Goal: Information Seeking & Learning: Check status

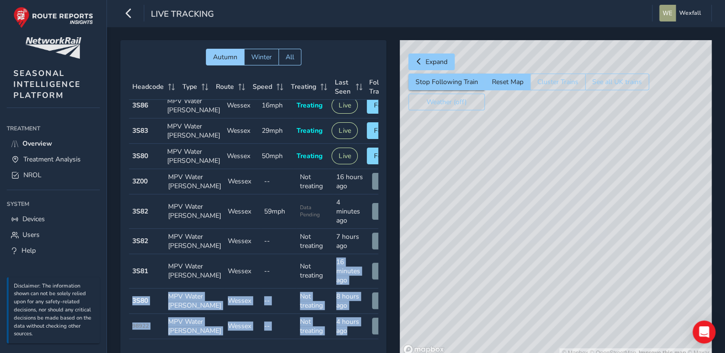
scroll to position [77, 0]
drag, startPoint x: 315, startPoint y: 332, endPoint x: 344, endPoint y: 327, distance: 29.0
click at [344, 327] on tbody "Headcode 3S86 Type MPV Water [PERSON_NAME] Route Wessex Speed 16mph Treating Tr…" at bounding box center [267, 216] width 276 height 246
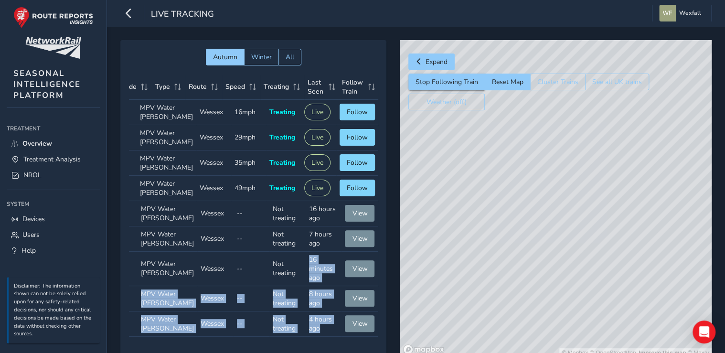
scroll to position [0, 0]
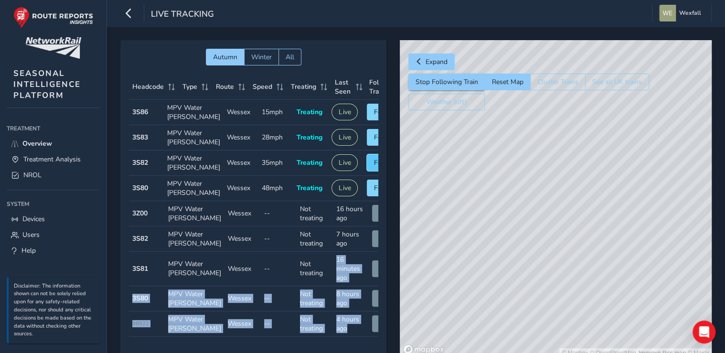
click at [367, 171] on button "Follow" at bounding box center [384, 162] width 35 height 17
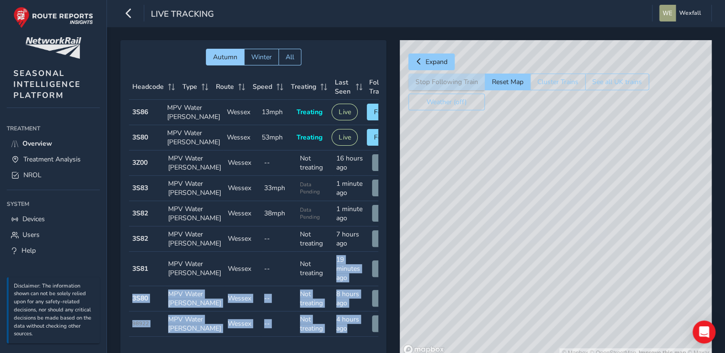
drag, startPoint x: 497, startPoint y: 190, endPoint x: 472, endPoint y: 174, distance: 30.1
click at [472, 174] on div "© Mapbox © OpenStreetMap Improve this map © Maxar" at bounding box center [556, 198] width 312 height 317
click at [581, 201] on div "© Mapbox © OpenStreetMap Improve this map © Maxar" at bounding box center [556, 198] width 312 height 317
click at [367, 146] on button "Follow" at bounding box center [384, 137] width 35 height 17
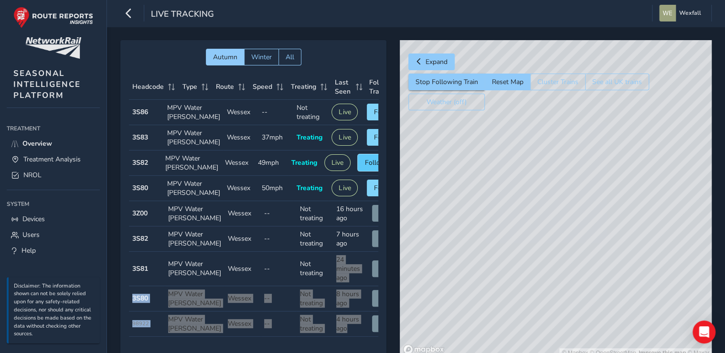
click at [365, 167] on span "Following" at bounding box center [380, 162] width 30 height 9
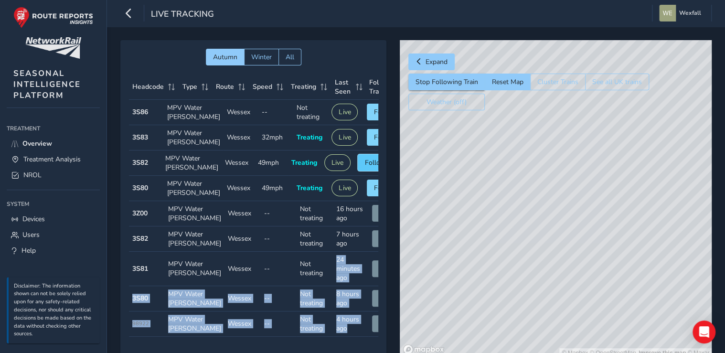
click at [366, 167] on span "Following" at bounding box center [380, 162] width 30 height 9
click at [564, 274] on div "© Mapbox © OpenStreetMap Improve this map © Maxar" at bounding box center [556, 198] width 312 height 317
drag, startPoint x: 559, startPoint y: 148, endPoint x: 561, endPoint y: 235, distance: 87.4
click at [561, 235] on div "© Mapbox © OpenStreetMap Improve this map" at bounding box center [556, 198] width 312 height 317
drag, startPoint x: 521, startPoint y: 194, endPoint x: 551, endPoint y: 239, distance: 54.0
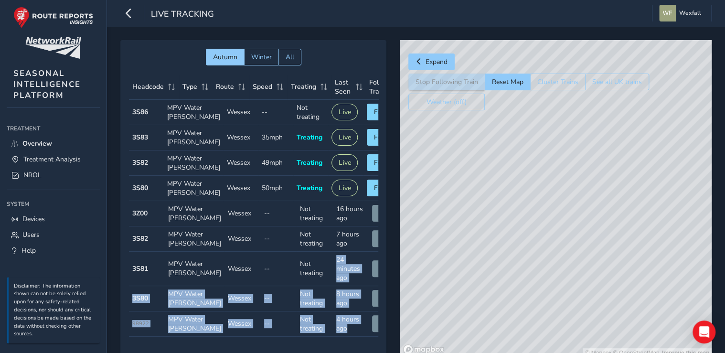
click at [551, 239] on div "© Mapbox © OpenStreetMap Improve this map" at bounding box center [556, 198] width 312 height 317
drag, startPoint x: 496, startPoint y: 178, endPoint x: 588, endPoint y: 323, distance: 172.0
click at [588, 329] on div "© Mapbox © OpenStreetMap Improve this map" at bounding box center [556, 198] width 312 height 317
click at [543, 352] on html "Live Tracking Wexfall Colour Scheme: Dark Dim Light Logout Autumn Winter All He…" at bounding box center [362, 176] width 725 height 353
drag, startPoint x: 556, startPoint y: 264, endPoint x: 520, endPoint y: 122, distance: 146.1
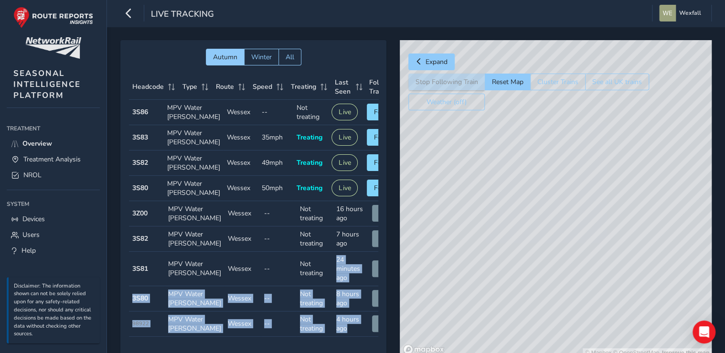
click at [520, 122] on div "© Mapbox © OpenStreetMap Improve this map" at bounding box center [556, 198] width 312 height 317
drag, startPoint x: 621, startPoint y: 257, endPoint x: 554, endPoint y: 216, distance: 78.4
click at [534, 188] on div "© Mapbox © OpenStreetMap Improve this map" at bounding box center [556, 198] width 312 height 317
drag, startPoint x: 602, startPoint y: 280, endPoint x: 411, endPoint y: 158, distance: 227.4
click at [411, 158] on div "© Mapbox © OpenStreetMap Improve this map" at bounding box center [556, 198] width 312 height 317
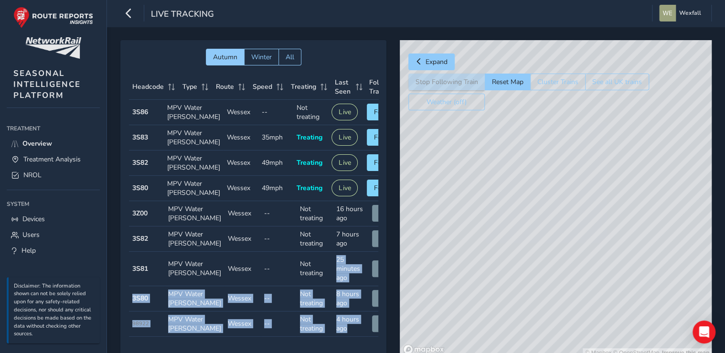
drag, startPoint x: 603, startPoint y: 264, endPoint x: 405, endPoint y: 178, distance: 216.2
click at [405, 178] on div "© Mapbox © OpenStreetMap Improve this map" at bounding box center [556, 198] width 312 height 317
drag, startPoint x: 566, startPoint y: 268, endPoint x: 422, endPoint y: 176, distance: 171.1
click at [422, 176] on div "© Mapbox © OpenStreetMap Improve this map" at bounding box center [556, 198] width 312 height 317
drag, startPoint x: 502, startPoint y: 202, endPoint x: 620, endPoint y: 372, distance: 206.6
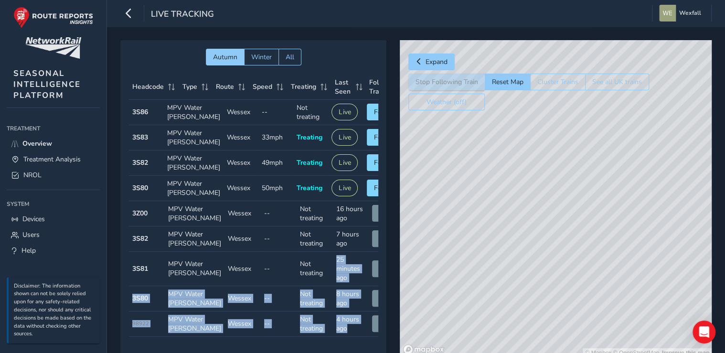
click at [620, 352] on html "Live Tracking Wexfall Colour Scheme: Dark Dim Light Logout Autumn Winter All He…" at bounding box center [362, 176] width 725 height 353
drag, startPoint x: 519, startPoint y: 262, endPoint x: 557, endPoint y: 251, distance: 38.8
click at [557, 251] on div "© Mapbox © OpenStreetMap Improve this map" at bounding box center [556, 198] width 312 height 317
click at [367, 171] on button "Follow" at bounding box center [384, 162] width 35 height 17
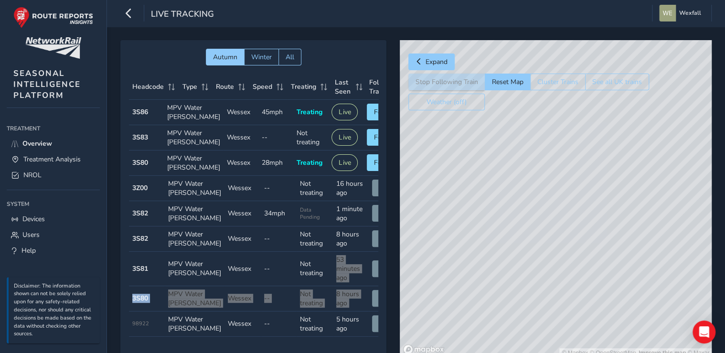
click at [510, 161] on div "© Mapbox © OpenStreetMap Improve this map © Maxar" at bounding box center [556, 198] width 312 height 317
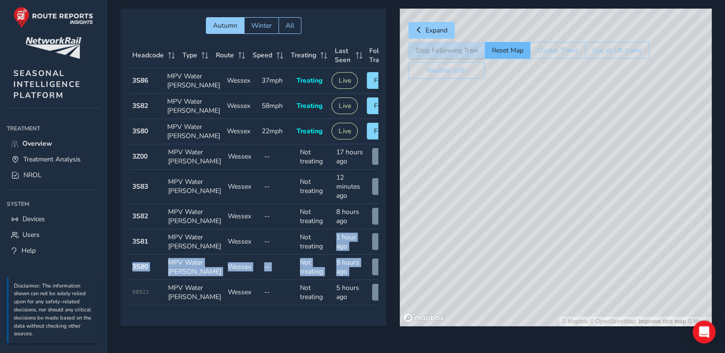
click at [510, 54] on button "Reset Map" at bounding box center [507, 50] width 45 height 17
click at [367, 85] on button "Follow" at bounding box center [384, 80] width 35 height 17
drag, startPoint x: 562, startPoint y: 106, endPoint x: 569, endPoint y: 258, distance: 152.0
click at [569, 258] on div "© Mapbox © OpenStreetMap Improve this map © Maxar" at bounding box center [556, 167] width 312 height 317
drag, startPoint x: 527, startPoint y: 191, endPoint x: 517, endPoint y: 216, distance: 26.3
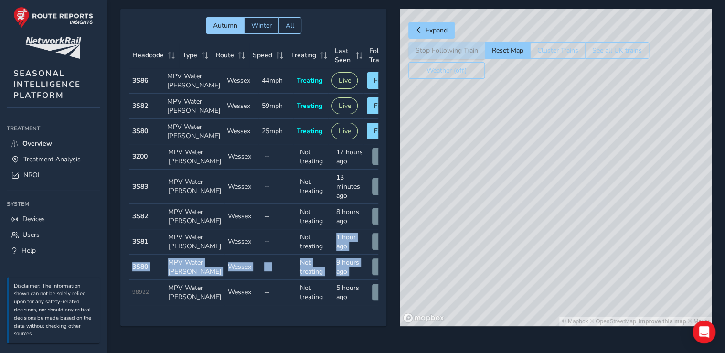
click at [517, 216] on div "© Mapbox © OpenStreetMap Improve this map © Maxar" at bounding box center [556, 167] width 312 height 317
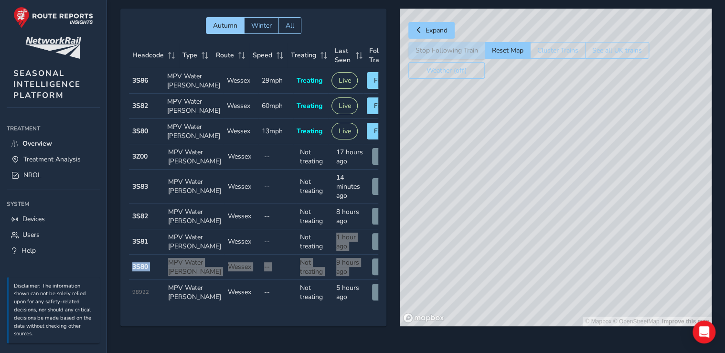
drag, startPoint x: 537, startPoint y: 151, endPoint x: 538, endPoint y: 198, distance: 47.3
click at [538, 198] on div "© Mapbox © OpenStreetMap Improve this map" at bounding box center [556, 167] width 312 height 317
click at [545, 139] on div "© Mapbox © OpenStreetMap Improve this map" at bounding box center [556, 167] width 312 height 317
